Goal: Information Seeking & Learning: Check status

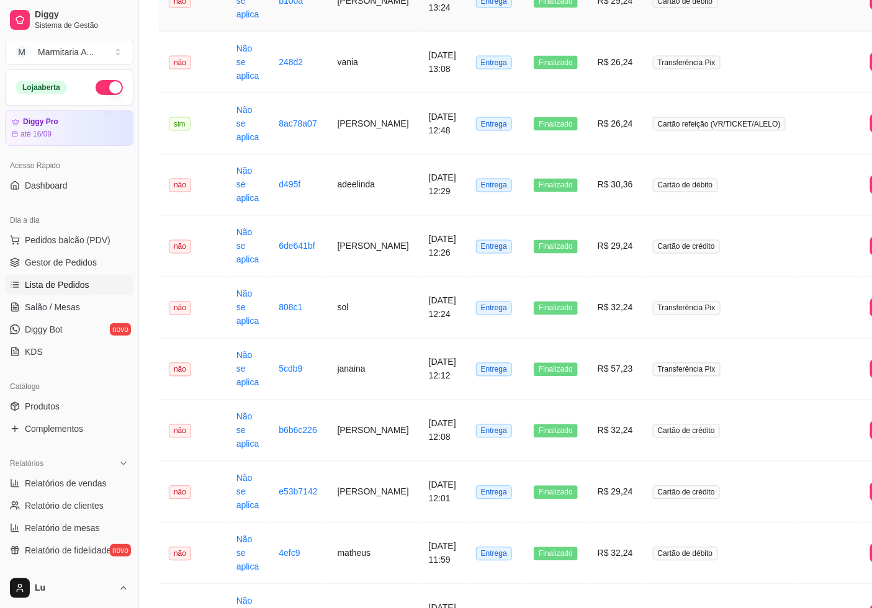
scroll to position [620, 0]
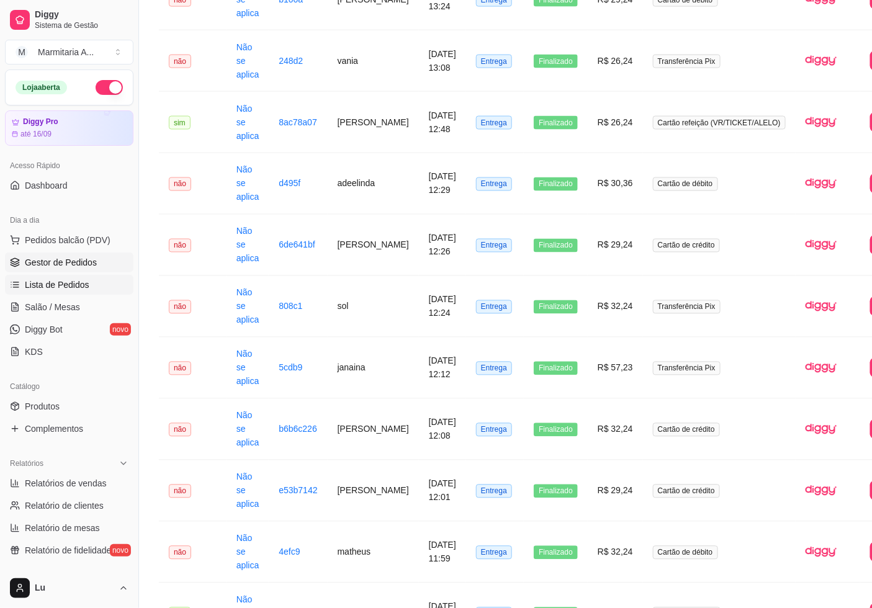
click at [94, 269] on link "Gestor de Pedidos" at bounding box center [69, 262] width 128 height 20
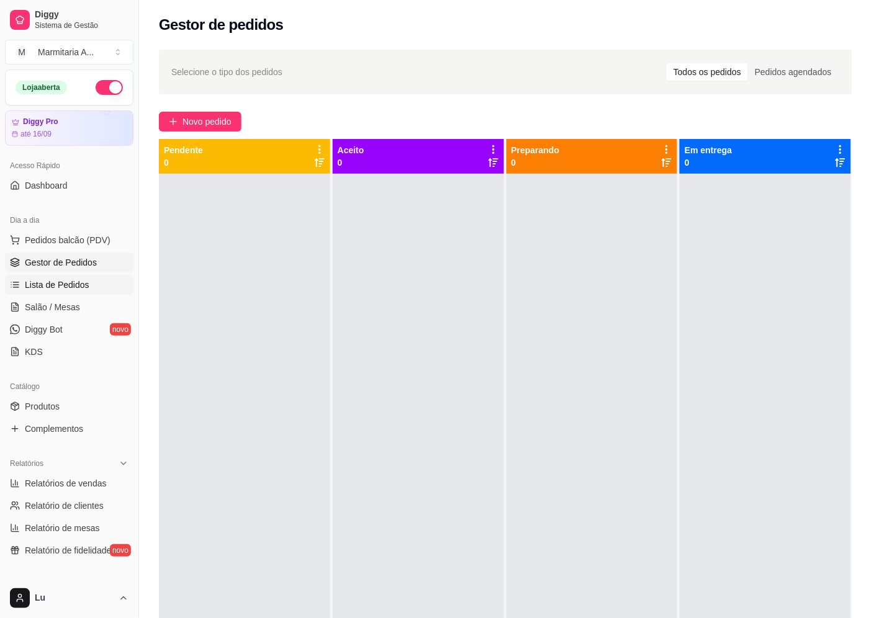
click at [91, 292] on link "Lista de Pedidos" at bounding box center [69, 285] width 128 height 20
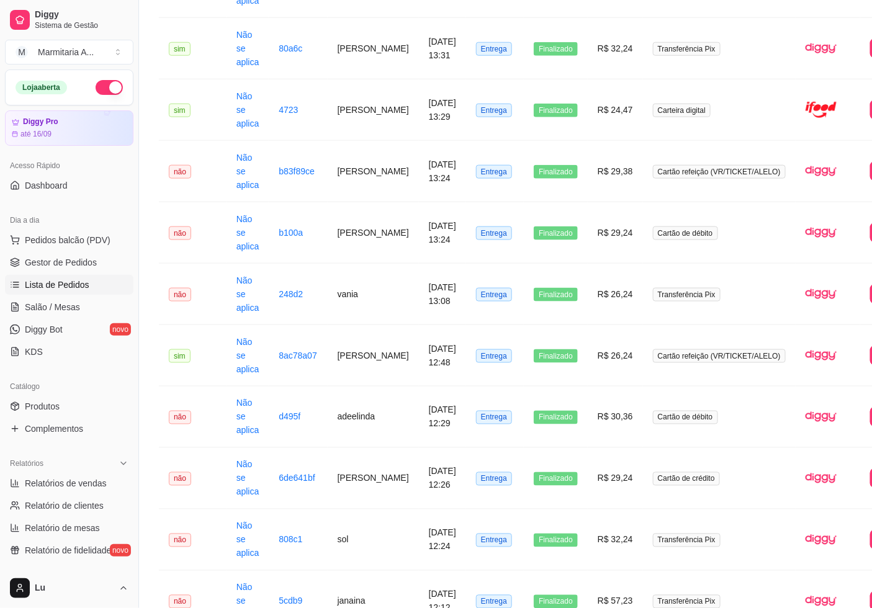
scroll to position [381, 0]
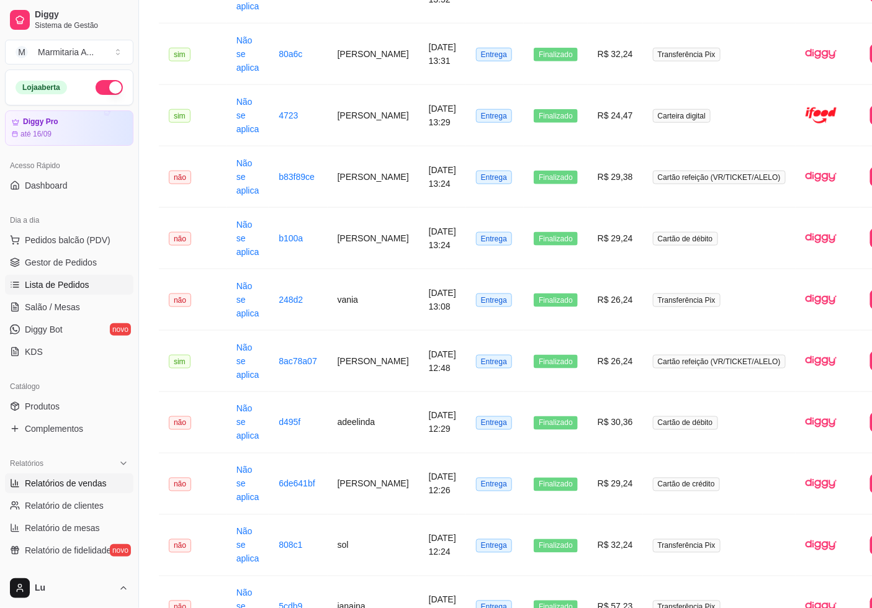
click at [110, 480] on link "Relatórios de vendas" at bounding box center [69, 483] width 128 height 20
select select "ALL"
select select "0"
